Goal: Task Accomplishment & Management: Manage account settings

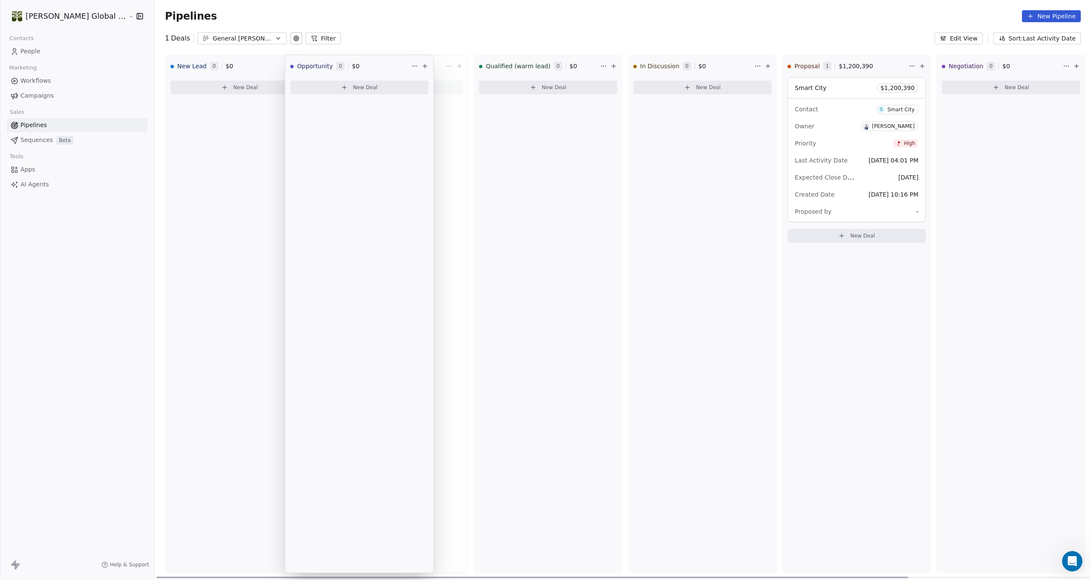
drag, startPoint x: 241, startPoint y: 63, endPoint x: 404, endPoint y: 67, distance: 163.3
click at [404, 67] on div "New Lead 0 $ 0 New Deal Opportunity 0 $ 0 New Deal Qualified (warm lead) 0 $ 0 …" at bounding box center [623, 317] width 937 height 525
click at [332, 66] on span "Opportunity" at bounding box center [350, 66] width 36 height 9
click at [411, 66] on html "[PERSON_NAME] Global Consult Contacts People Marketing Workflows Campaigns Sale…" at bounding box center [545, 290] width 1091 height 580
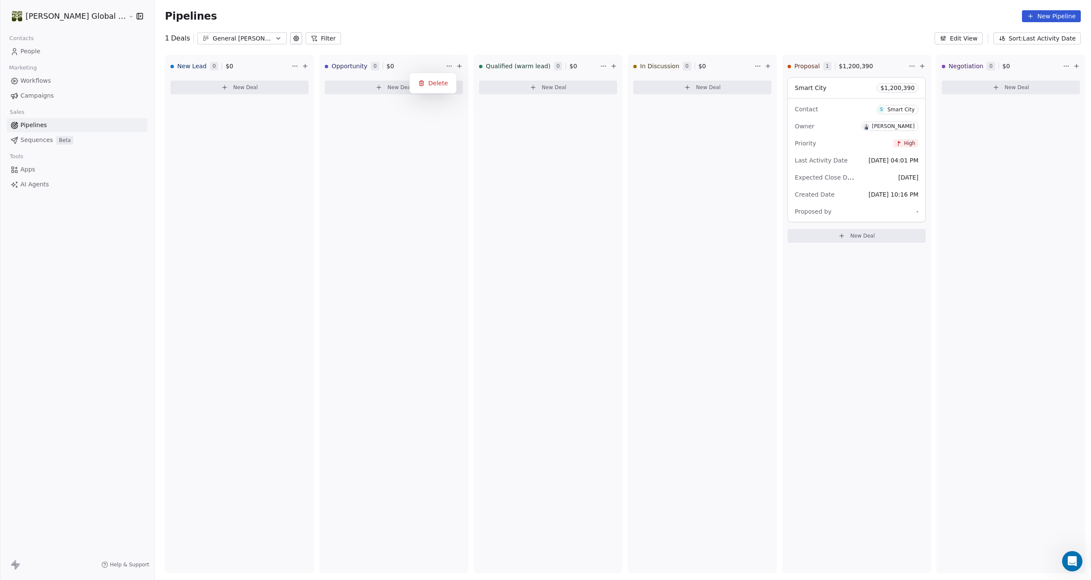
click at [383, 61] on html "[PERSON_NAME] Global Consult Contacts People Marketing Workflows Campaigns Sale…" at bounding box center [545, 290] width 1091 height 580
click at [290, 36] on button at bounding box center [296, 38] width 12 height 12
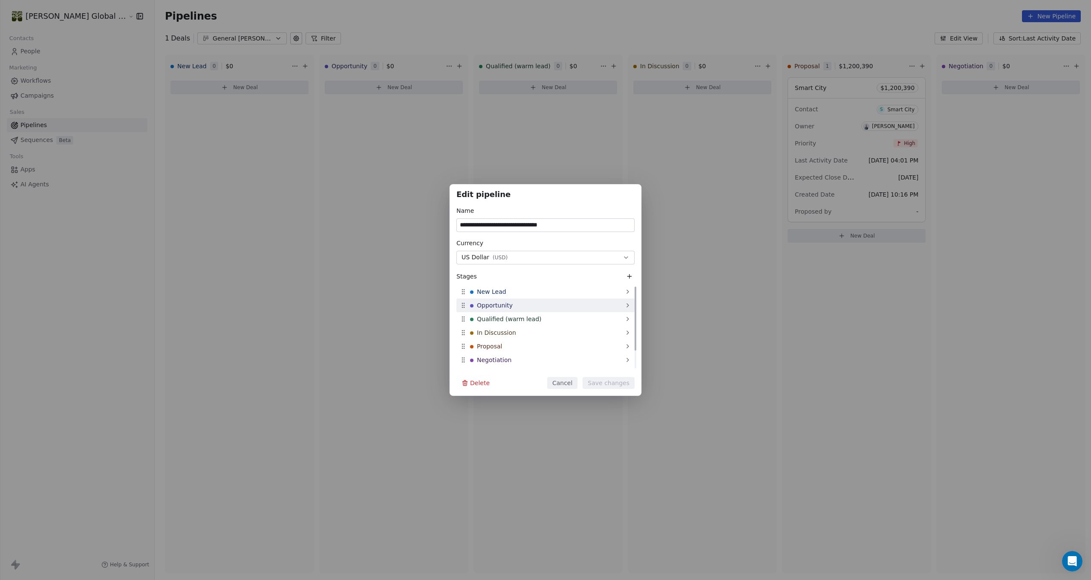
click at [478, 306] on span "Opportunity" at bounding box center [495, 305] width 36 height 9
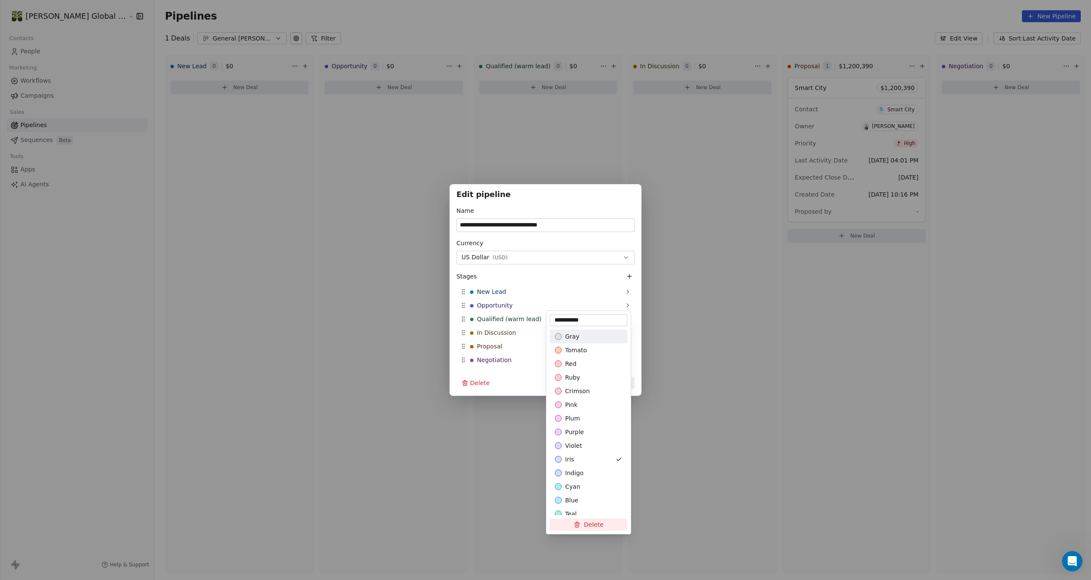
click at [555, 321] on input "**********" at bounding box center [589, 320] width 74 height 9
type input "**********"
click at [721, 357] on div "**********" at bounding box center [545, 289] width 1091 height 211
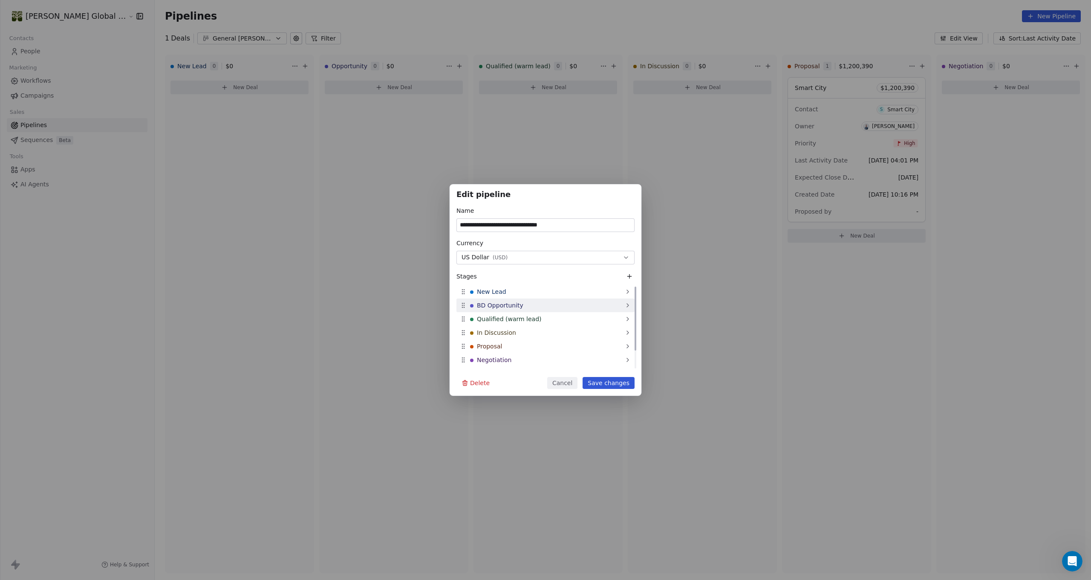
click at [506, 306] on span "BD Opportunity" at bounding box center [500, 305] width 46 height 9
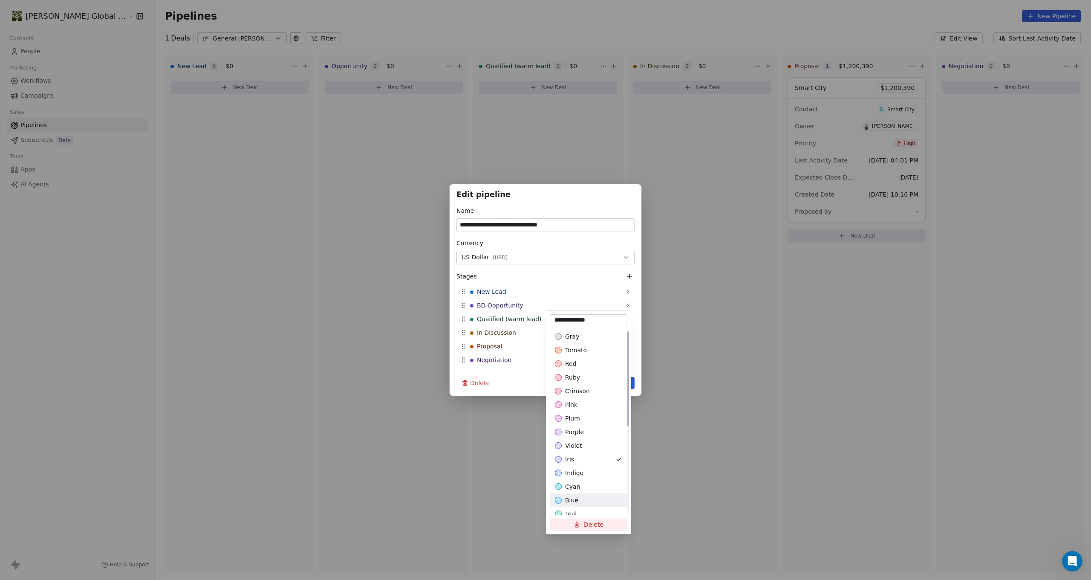
click at [589, 498] on div "blue" at bounding box center [588, 500] width 67 height 9
click at [502, 291] on div "**********" at bounding box center [545, 289] width 1091 height 211
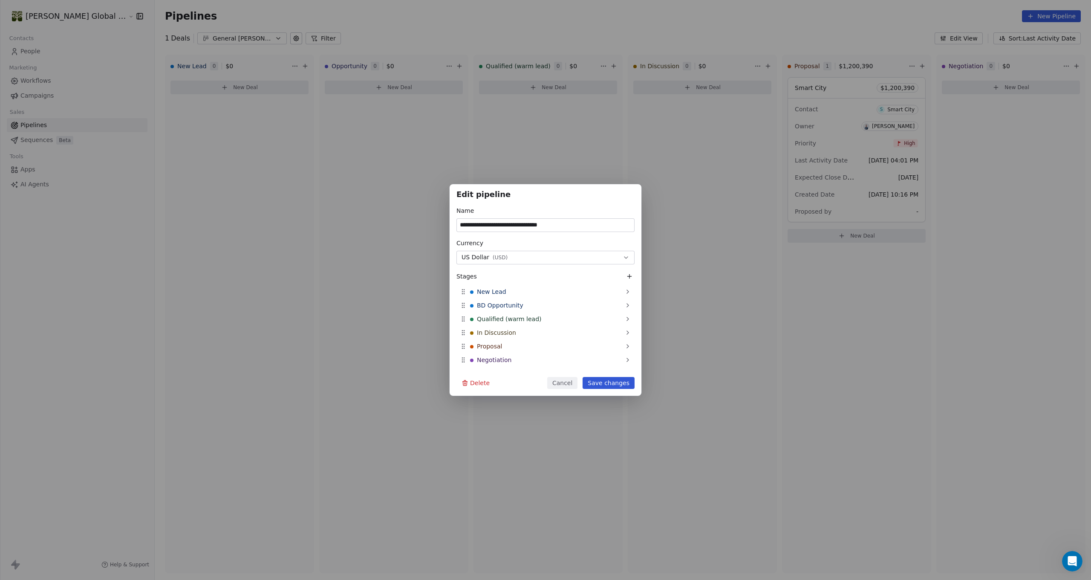
click at [502, 291] on span "New Lead" at bounding box center [491, 291] width 29 height 9
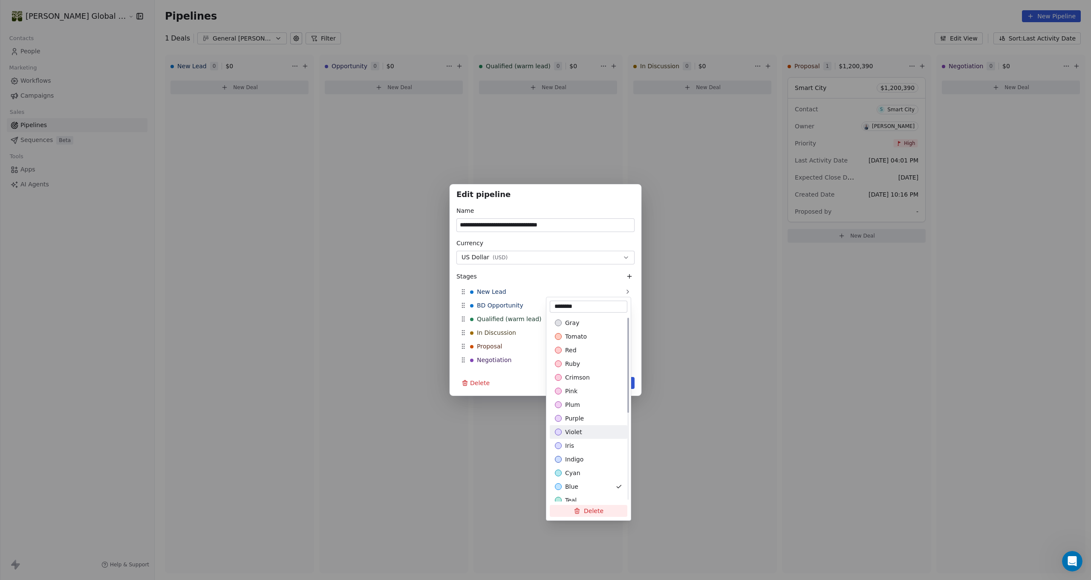
click at [573, 431] on span "violet" at bounding box center [573, 432] width 17 height 9
click at [721, 416] on div "**********" at bounding box center [545, 290] width 1091 height 580
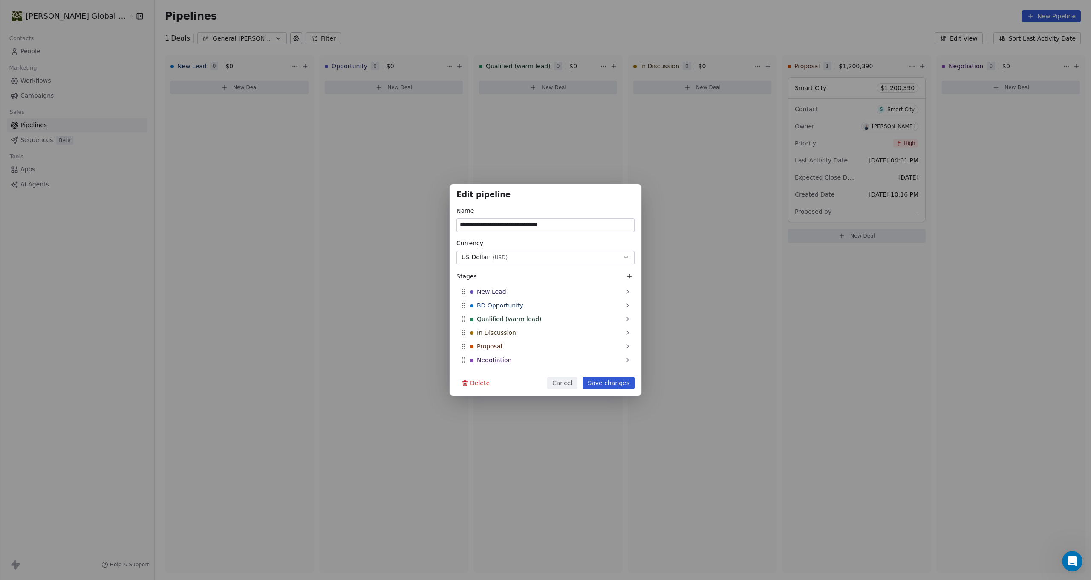
click at [275, 199] on div "**********" at bounding box center [545, 289] width 1091 height 211
click at [605, 385] on button "Save changes" at bounding box center [609, 383] width 52 height 12
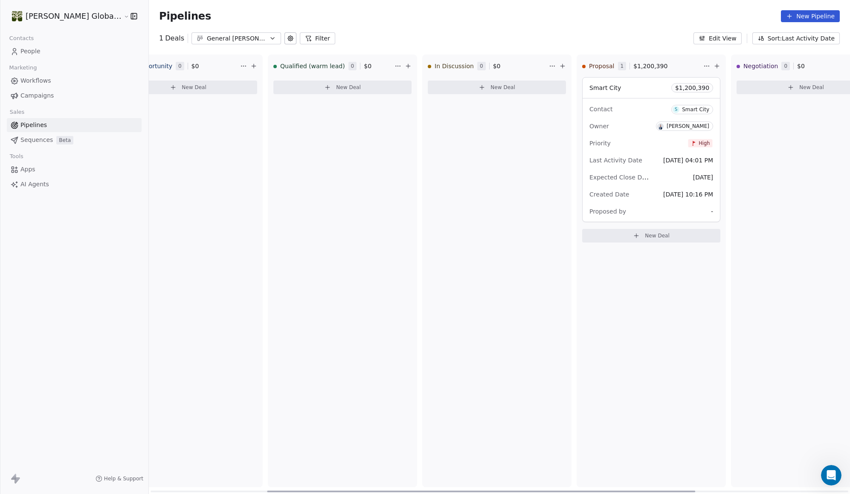
scroll to position [0, 198]
click at [634, 214] on div "Proposed by -" at bounding box center [653, 212] width 124 height 14
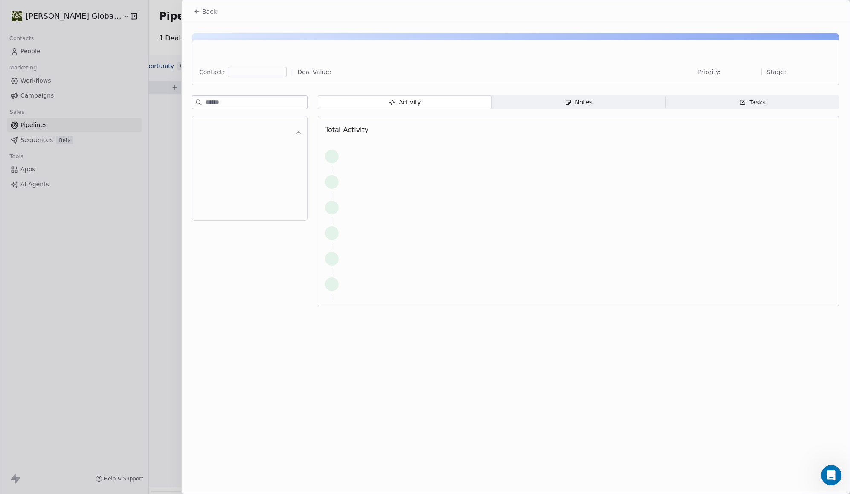
click at [675, 213] on div "Activity Activity Notes Notes Tasks Tasks Total Activity" at bounding box center [515, 204] width 647 height 216
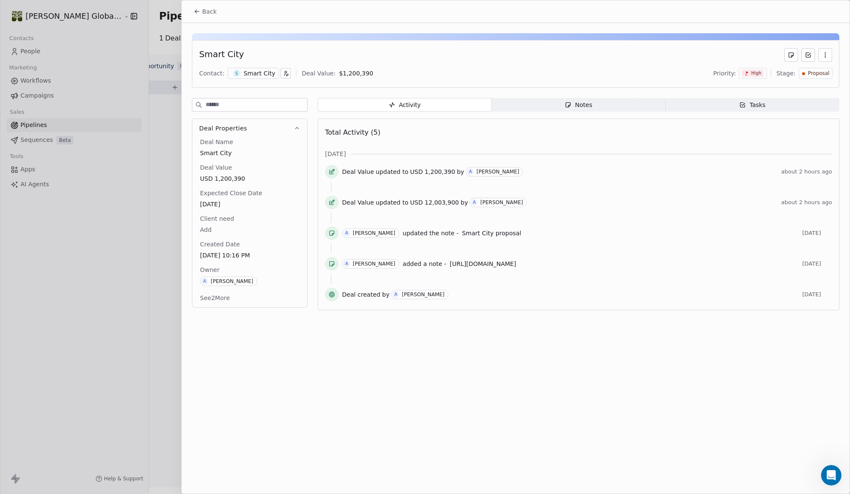
click at [283, 72] on icon "button" at bounding box center [286, 73] width 6 height 6
click at [459, 61] on html "[PERSON_NAME] Global Consult Contacts People Marketing Workflows Campaigns Sale…" at bounding box center [425, 247] width 850 height 494
click at [286, 75] on button "button" at bounding box center [286, 73] width 10 height 10
click at [292, 87] on input at bounding box center [341, 91] width 114 height 9
click at [497, 70] on html "[PERSON_NAME] Global Consult Contacts People Marketing Workflows Campaigns Sale…" at bounding box center [425, 247] width 850 height 494
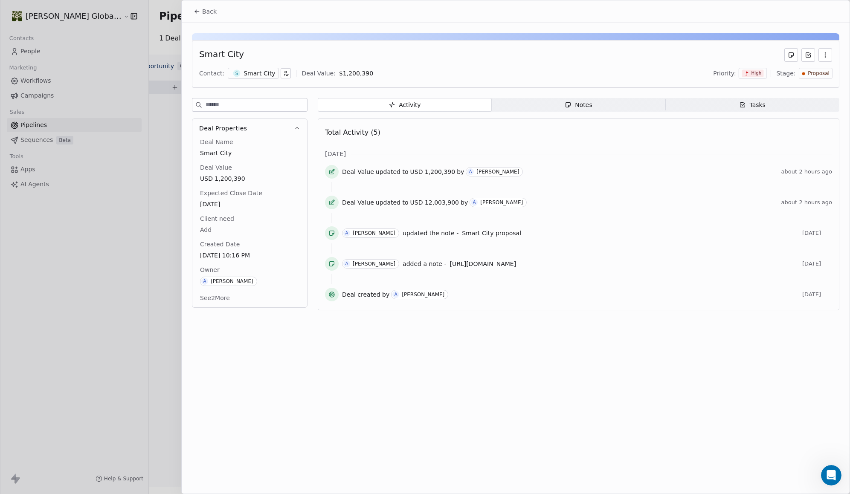
click at [556, 102] on span "Notes Notes" at bounding box center [579, 105] width 174 height 14
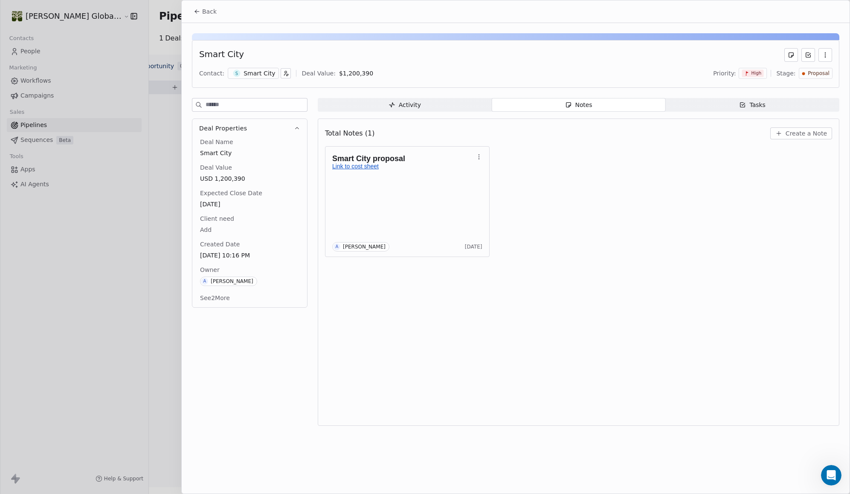
click at [752, 101] on div "Tasks" at bounding box center [752, 105] width 26 height 9
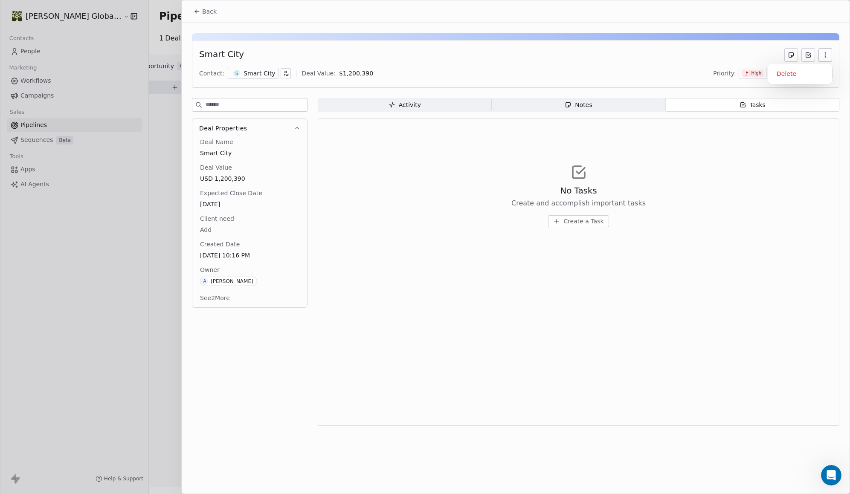
click at [822, 55] on icon "button" at bounding box center [825, 55] width 7 height 7
click at [616, 49] on div "Smart City" at bounding box center [515, 55] width 633 height 14
click at [220, 297] on button "See 2 More" at bounding box center [215, 297] width 40 height 15
click at [204, 229] on body "[PERSON_NAME] Global Consult Contacts People Marketing Workflows Campaigns Sale…" at bounding box center [425, 247] width 850 height 494
click at [259, 217] on html "[PERSON_NAME] Global Consult Contacts People Marketing Workflows Campaigns Sale…" at bounding box center [425, 247] width 850 height 494
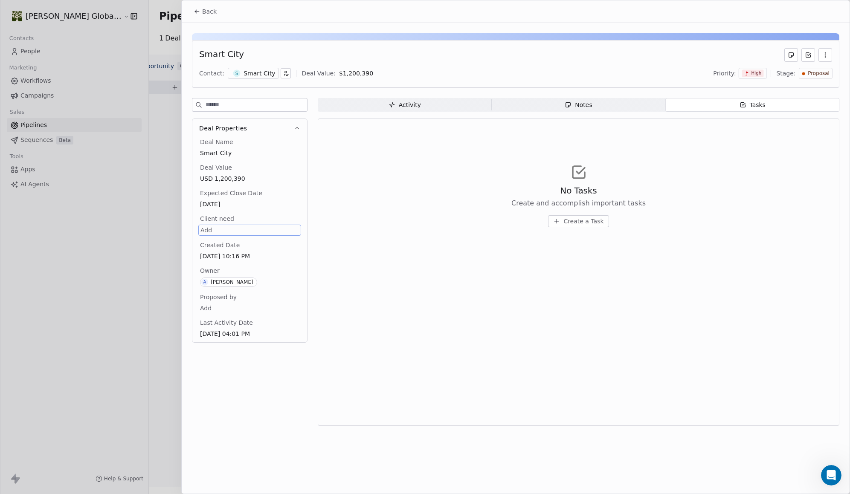
click at [258, 213] on div "Deal Name Smart City Deal Value USD 1,200,390 Expected Close Date [DATE] Client…" at bounding box center [249, 238] width 103 height 201
click at [414, 191] on div "No Tasks Create and accomplish important tasks Create a Task" at bounding box center [578, 195] width 507 height 105
click at [430, 107] on span "Activity Activity" at bounding box center [405, 105] width 174 height 14
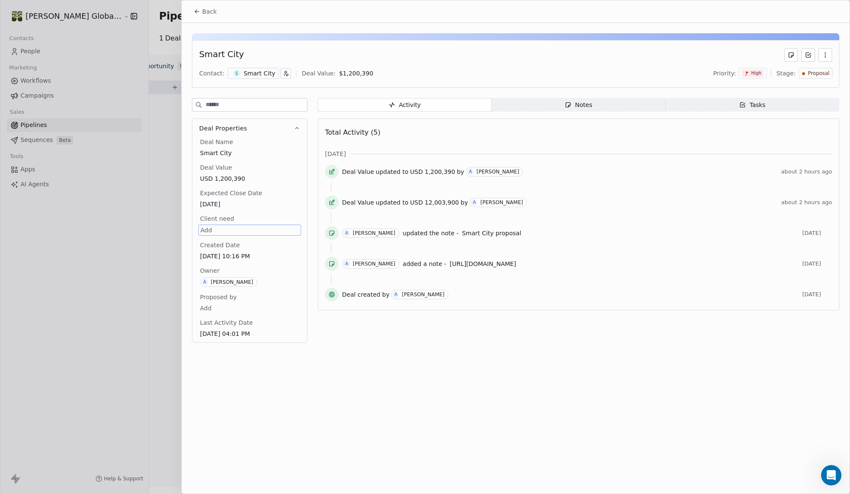
click at [559, 105] on span "Notes Notes" at bounding box center [579, 105] width 174 height 14
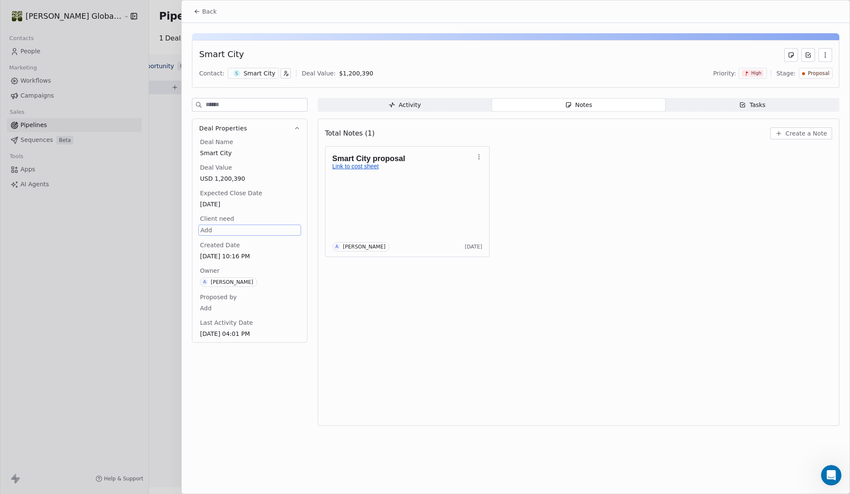
click at [509, 171] on div "Smart City proposal Link to cost sheet A Ash [PERSON_NAME] [DATE]" at bounding box center [578, 201] width 507 height 111
click at [121, 207] on div at bounding box center [425, 247] width 850 height 494
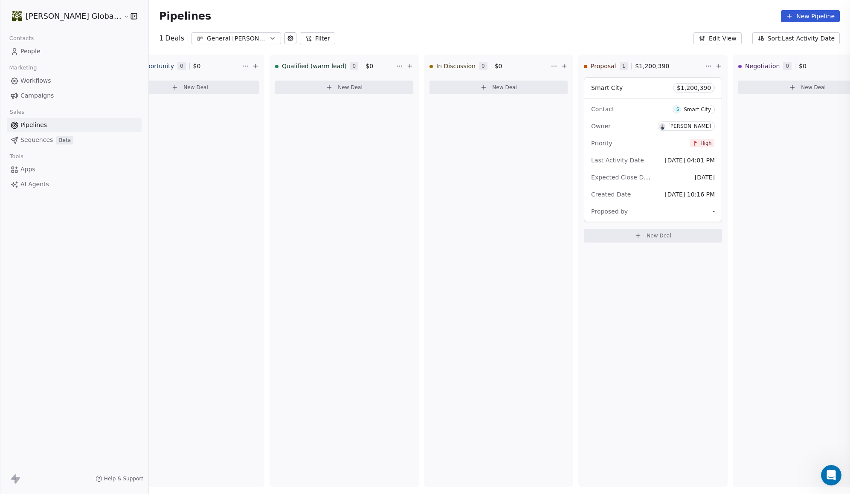
click at [156, 198] on div at bounding box center [425, 247] width 850 height 494
click at [657, 210] on div "Proposed by -" at bounding box center [653, 212] width 124 height 14
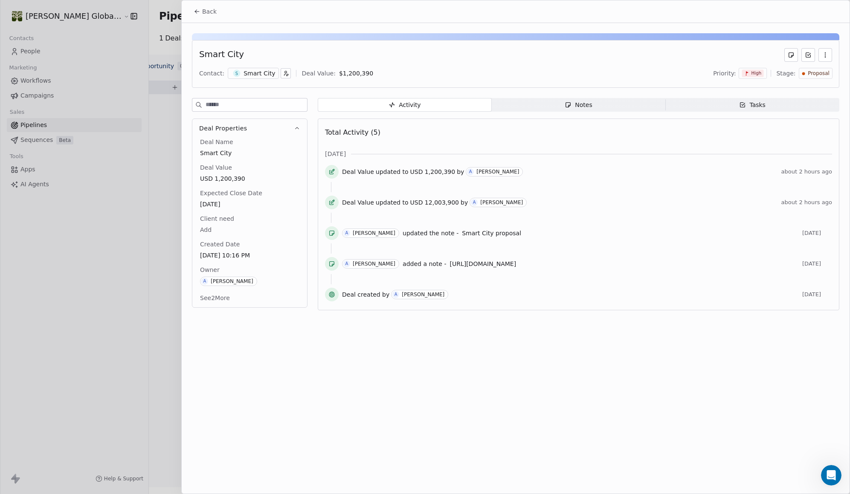
click at [222, 301] on button "See 2 More" at bounding box center [215, 297] width 40 height 15
click at [209, 306] on body "[PERSON_NAME] Global Consult Contacts People Marketing Workflows Campaigns Sale…" at bounding box center [425, 247] width 850 height 494
click at [254, 289] on html "[PERSON_NAME] Global Consult Contacts People Marketing Workflows Campaigns Sale…" at bounding box center [425, 247] width 850 height 494
click at [238, 405] on div "Back Smart City Contact: S Smart City Deal Value: $ 1,200,390 Priority: High St…" at bounding box center [516, 246] width 668 height 493
click at [600, 399] on div "Back Smart City Contact: S Smart City Deal Value: $ 1,200,390 Priority: High St…" at bounding box center [516, 246] width 668 height 493
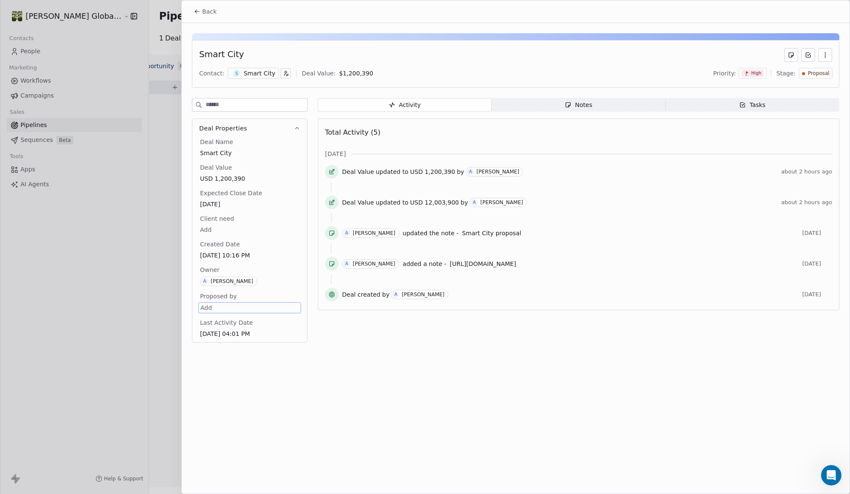
click at [217, 308] on body "[PERSON_NAME] Global Consult Contacts People Marketing Workflows Campaigns Sale…" at bounding box center [425, 247] width 850 height 494
type input "*"
click at [287, 408] on html "[PERSON_NAME] Global Consult Contacts People Marketing Workflows Campaigns Sale…" at bounding box center [425, 247] width 850 height 494
click at [341, 376] on div "Back Smart City Contact: S Smart City Deal Value: $ 1,200,390 Priority: High St…" at bounding box center [516, 246] width 668 height 493
click at [242, 298] on div "Proposed by Add" at bounding box center [249, 302] width 103 height 21
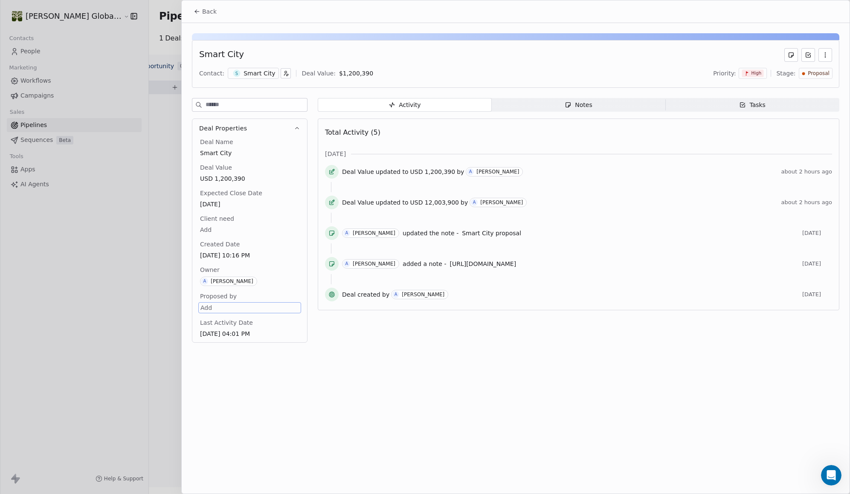
click at [229, 295] on span "Proposed by" at bounding box center [218, 296] width 40 height 9
click at [824, 53] on icon "button" at bounding box center [825, 55] width 7 height 7
click at [574, 67] on div "Contact: S Smart City Deal Value: $ 1,200,390 Priority: High Stage: Proposal" at bounding box center [515, 73] width 633 height 13
click at [193, 11] on button "Back" at bounding box center [204, 11] width 33 height 15
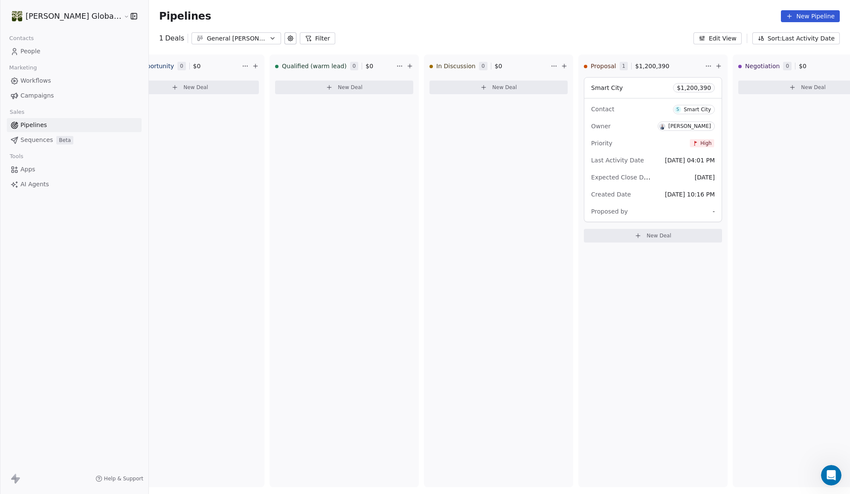
click at [731, 37] on button "Edit View" at bounding box center [717, 38] width 48 height 12
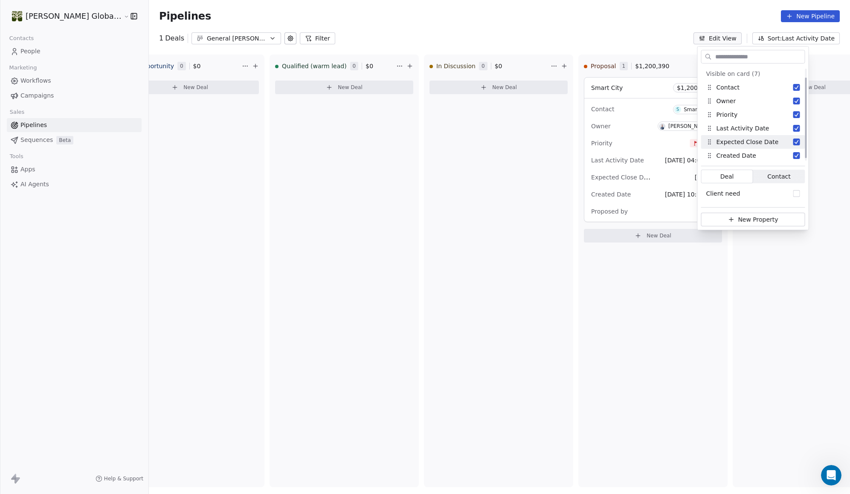
scroll to position [14, 0]
click at [734, 154] on div "Proposed by" at bounding box center [729, 155] width 47 height 9
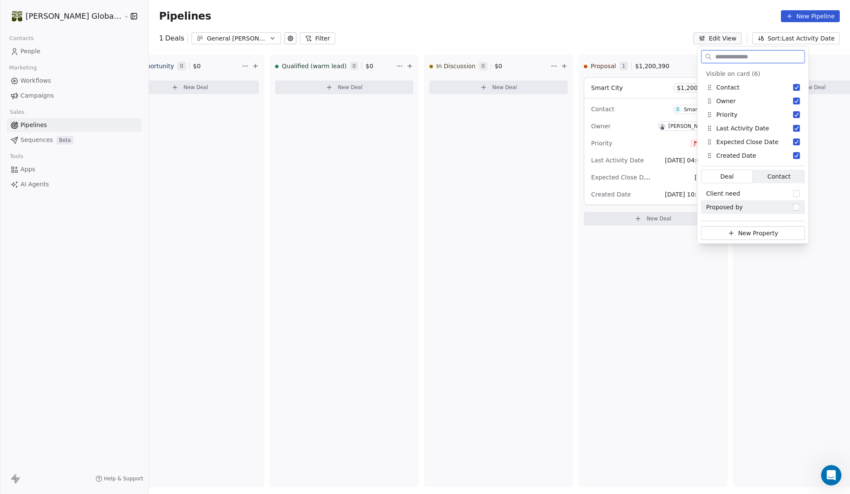
click at [715, 208] on div "Proposed by" at bounding box center [753, 207] width 104 height 14
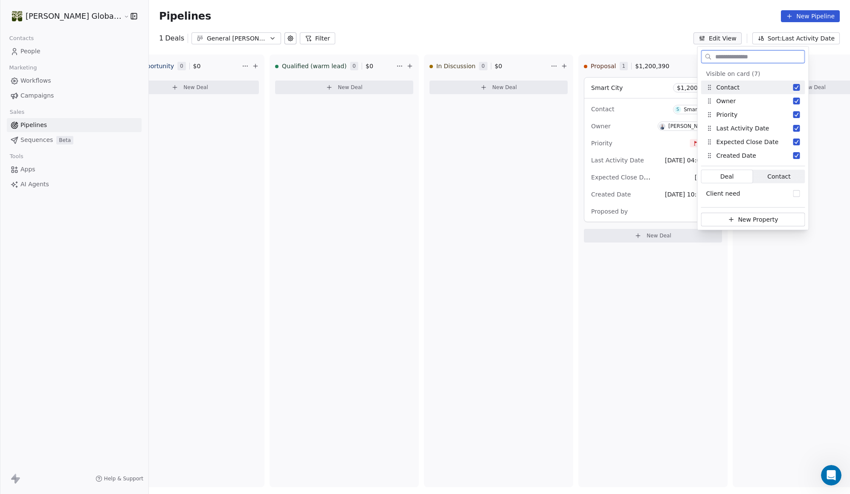
scroll to position [14, 0]
click at [785, 177] on span "Contact" at bounding box center [778, 176] width 23 height 9
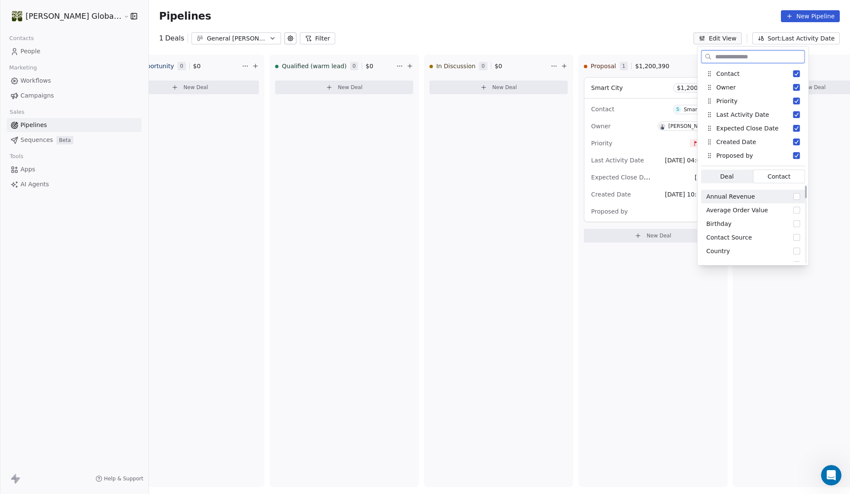
scroll to position [16, 0]
click at [796, 232] on button "Suggestions" at bounding box center [796, 232] width 7 height 7
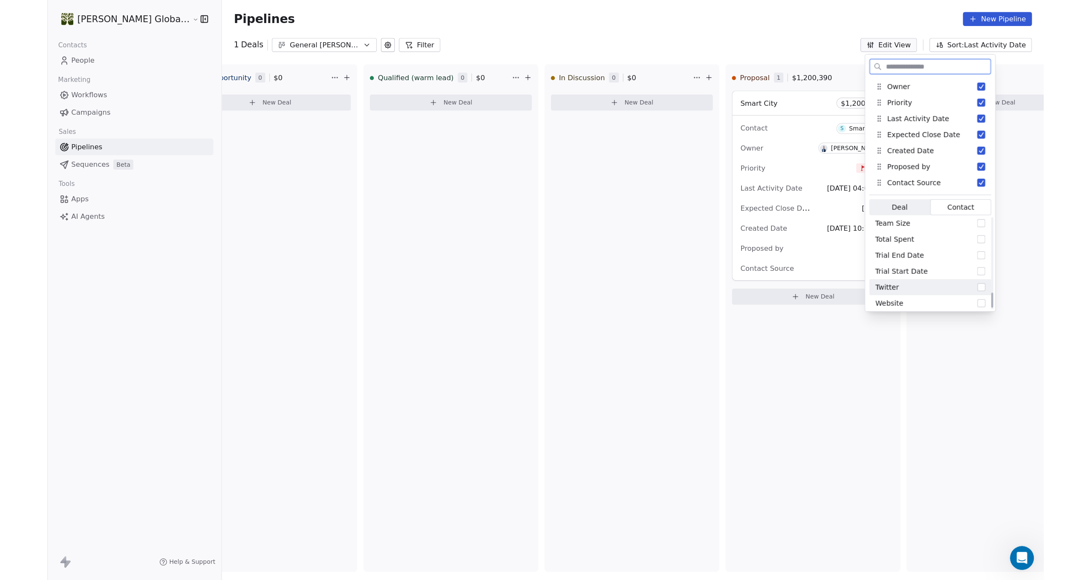
scroll to position [389, 0]
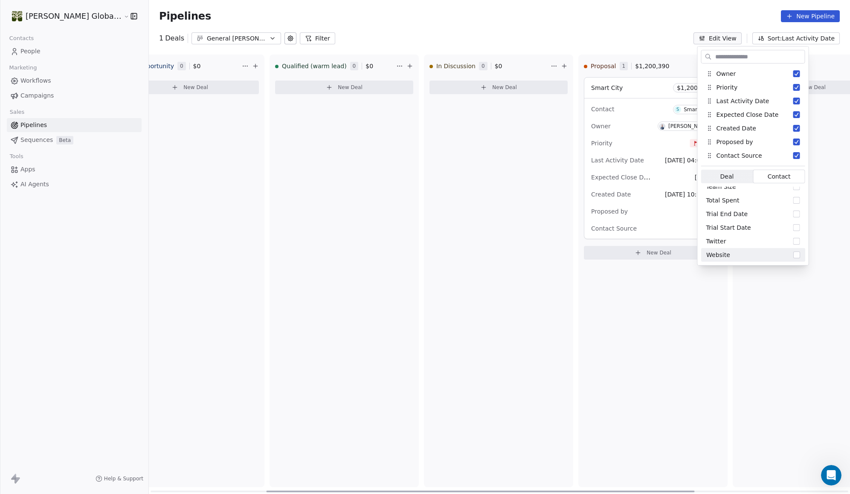
click at [669, 326] on div "Proposal 1 $ 1,200,390 Smart City $ 1,200,390 Contact S Smart City Owner [PERSO…" at bounding box center [652, 271] width 149 height 433
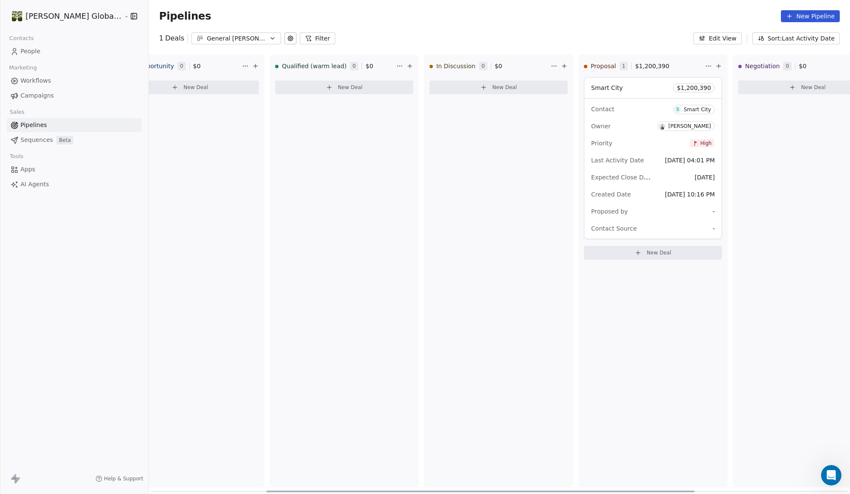
click at [599, 226] on span "Contact Source" at bounding box center [614, 228] width 46 height 7
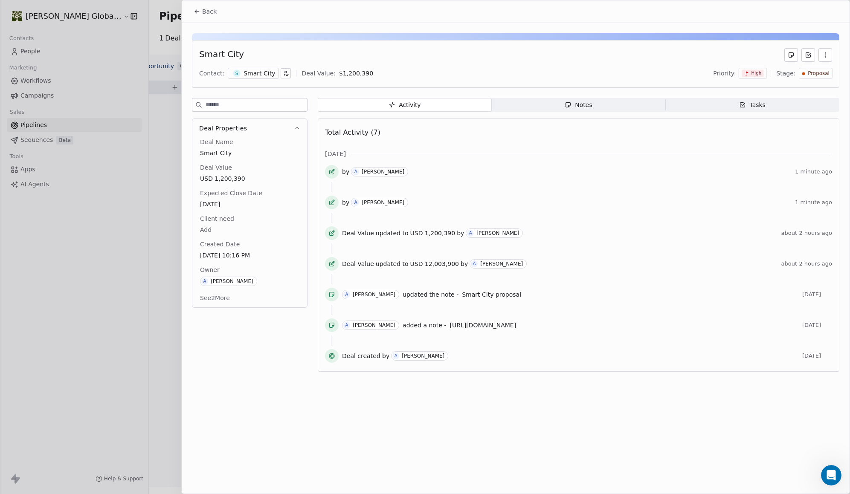
click at [214, 299] on button "See 2 More" at bounding box center [215, 297] width 40 height 15
click at [224, 306] on body "[PERSON_NAME] Global Consult Contacts People Marketing Workflows Campaigns Sale…" at bounding box center [425, 247] width 850 height 494
click at [277, 285] on html "[PERSON_NAME] Global Consult Contacts People Marketing Workflows Campaigns Sale…" at bounding box center [425, 247] width 850 height 494
click at [295, 122] on button "Deal Properties" at bounding box center [249, 128] width 115 height 19
click at [285, 72] on icon "button" at bounding box center [286, 72] width 2 height 2
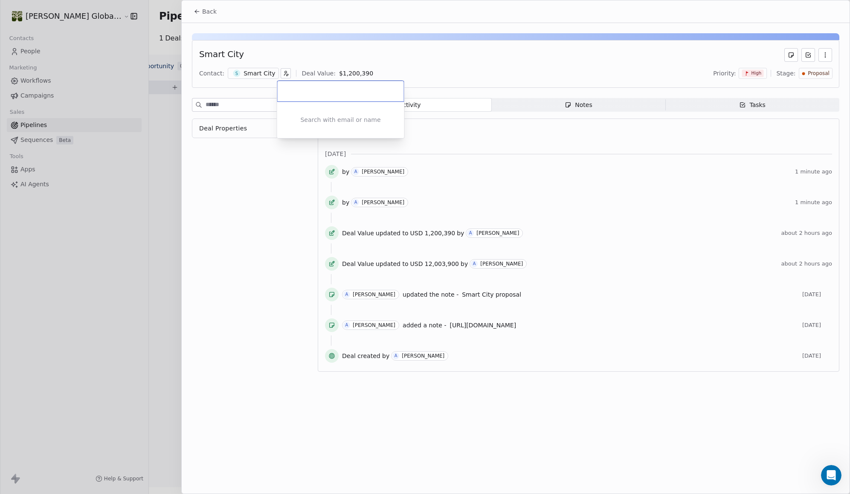
click at [310, 62] on html "[PERSON_NAME] Global Consult Contacts People Marketing Workflows Campaigns Sale…" at bounding box center [425, 247] width 850 height 494
click at [206, 12] on span "Back" at bounding box center [209, 11] width 14 height 9
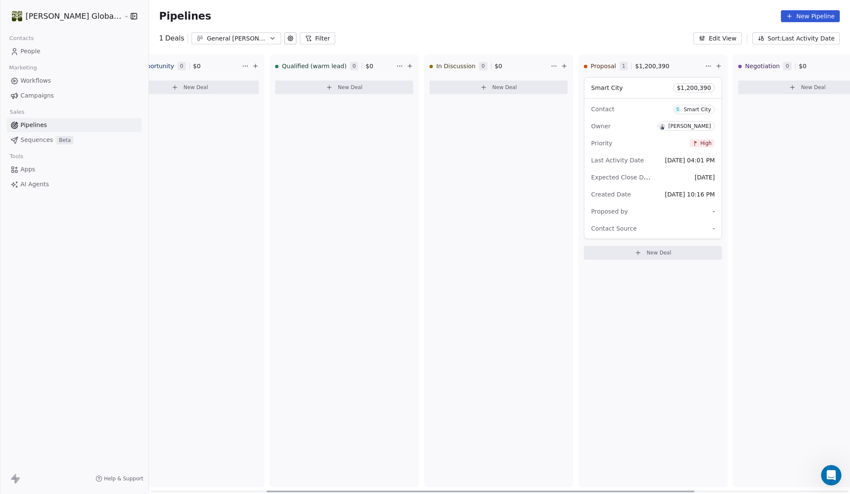
click at [297, 64] on span "Qualified (warm lead)" at bounding box center [314, 66] width 65 height 9
click at [295, 67] on span "Qualified (warm lead)" at bounding box center [314, 66] width 65 height 9
